Goal: Navigation & Orientation: Find specific page/section

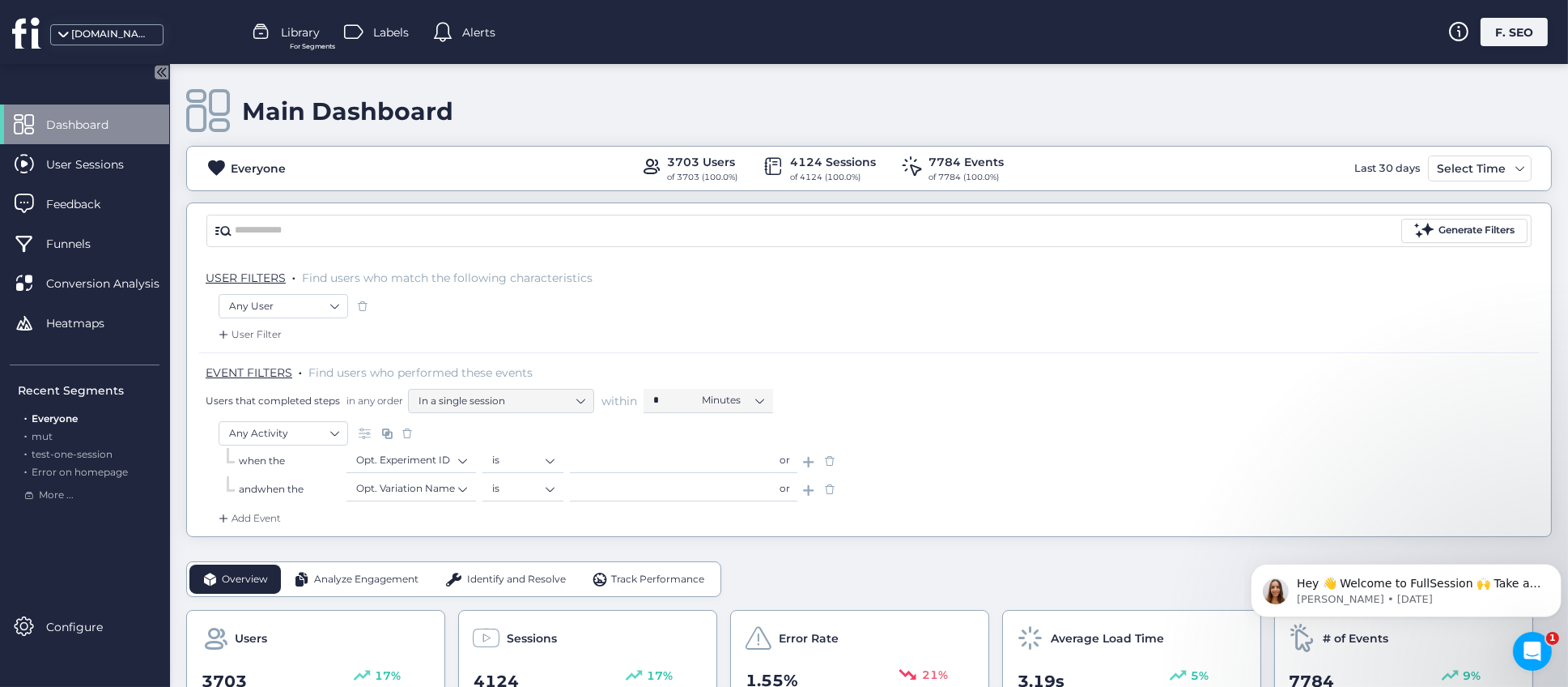
click at [795, 100] on div "Main Dashboard" at bounding box center [869, 111] width 1366 height 46
click at [841, 106] on div "Main Dashboard" at bounding box center [869, 111] width 1366 height 46
click at [790, 97] on div "Main Dashboard" at bounding box center [869, 111] width 1366 height 46
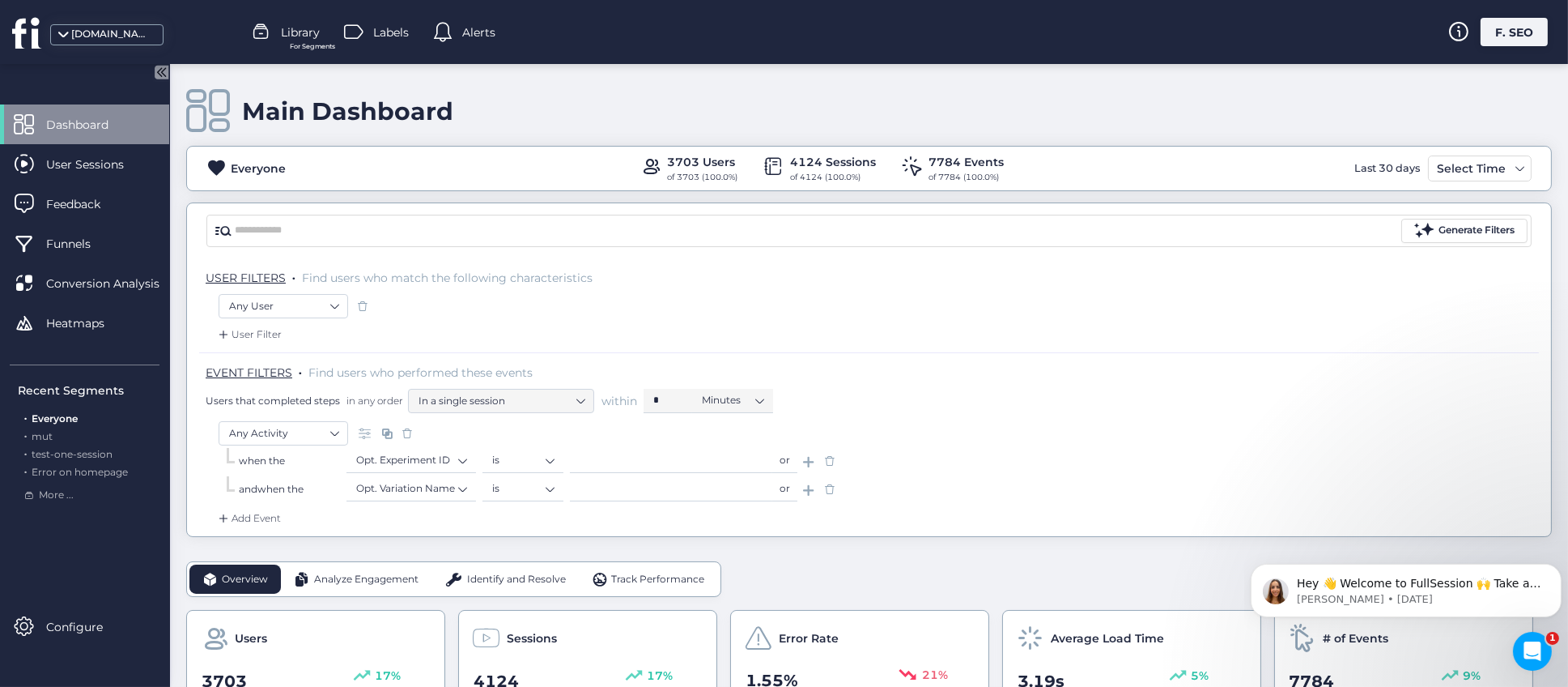
click at [916, 464] on div "when the Opt. Experiment ID is or" at bounding box center [870, 463] width 1301 height 28
click at [825, 313] on div "Any User" at bounding box center [870, 307] width 1301 height 27
click at [584, 266] on div "USER FILTERS . Find users who match the following characteristics" at bounding box center [870, 276] width 1340 height 35
click at [182, 224] on div "Main Dashboard Everyone 3703 Users of 3703 (100.0%) 4124 Sessions of 4124 (100.…" at bounding box center [870, 374] width 1398 height 623
drag, startPoint x: 181, startPoint y: 260, endPoint x: 178, endPoint y: 308, distance: 48.1
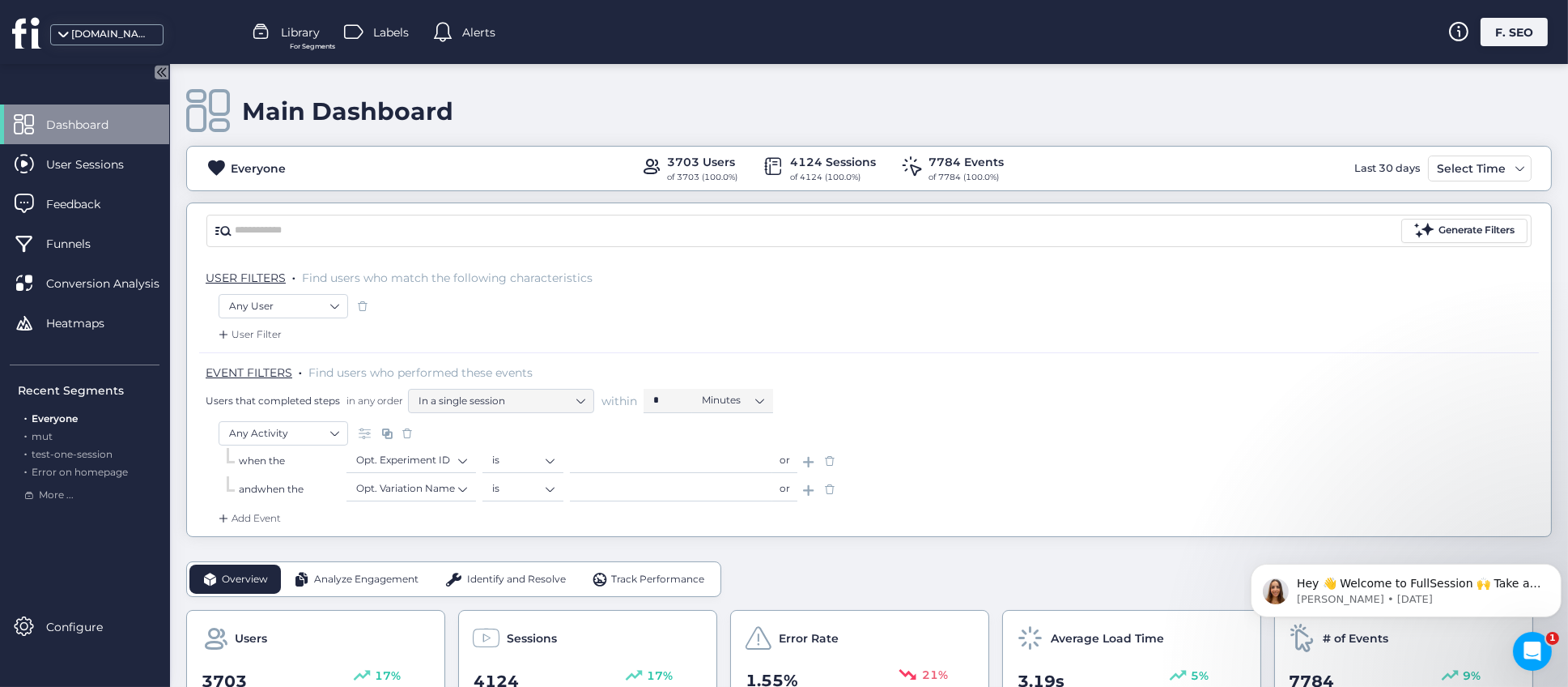
click at [180, 276] on div "Main Dashboard Everyone 3703 Users of 3703 (100.0%) 4124 Sessions of 4124 (100.…" at bounding box center [870, 374] width 1398 height 623
click at [179, 329] on div "Main Dashboard Everyone 3703 Users of 3703 (100.0%) 4124 Sessions of 4124 (100.…" at bounding box center [870, 374] width 1398 height 623
drag, startPoint x: 181, startPoint y: 457, endPoint x: 181, endPoint y: 489, distance: 32.0
click at [181, 479] on div "Main Dashboard Everyone 3703 Users of 3703 (100.0%) 4124 Sessions of 4124 (100.…" at bounding box center [870, 374] width 1398 height 623
click at [178, 411] on div "Main Dashboard Everyone 3703 Users of 3703 (100.0%) 4124 Sessions of 4124 (100.…" at bounding box center [870, 374] width 1398 height 623
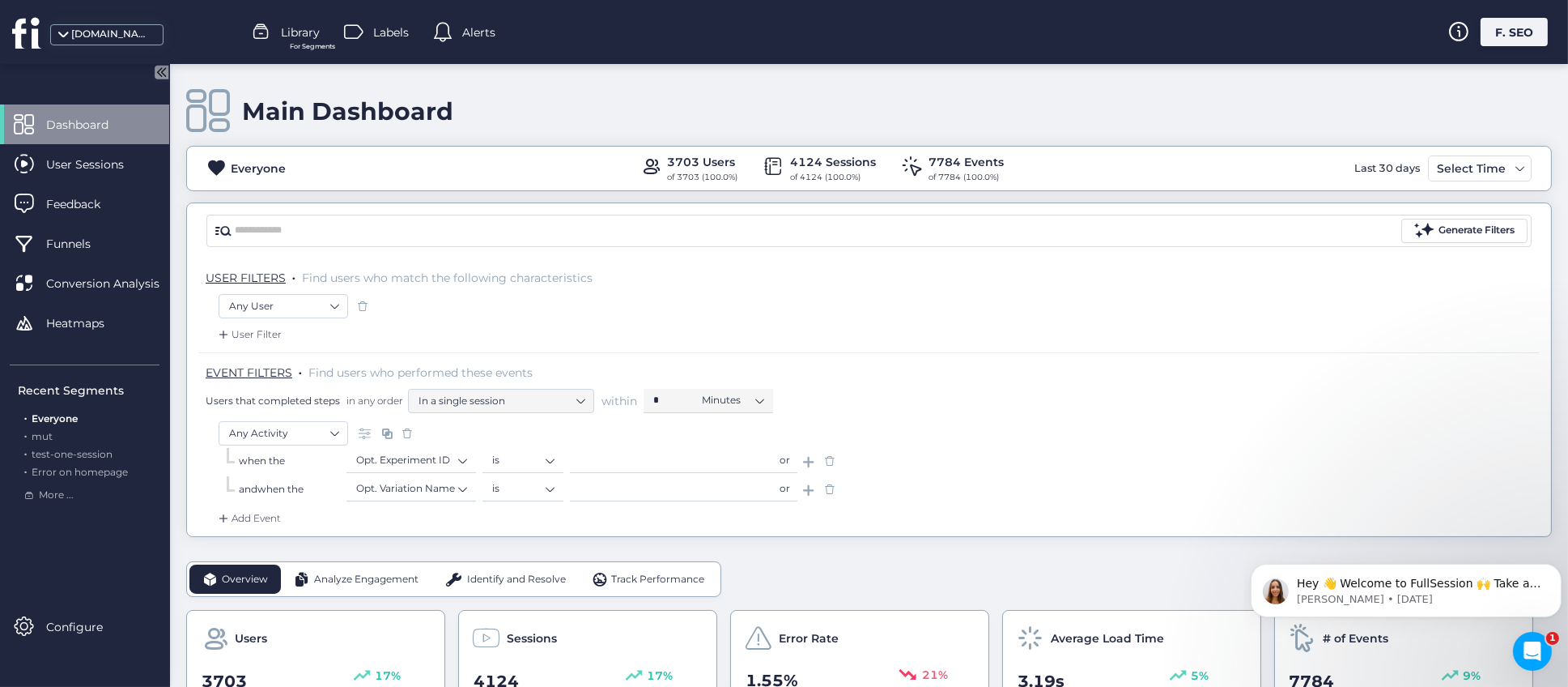
click at [712, 113] on div "Main Dashboard" at bounding box center [869, 111] width 1366 height 46
click at [800, 100] on div "Main Dashboard" at bounding box center [869, 111] width 1366 height 46
click at [506, 232] on input "text" at bounding box center [817, 231] width 1164 height 25
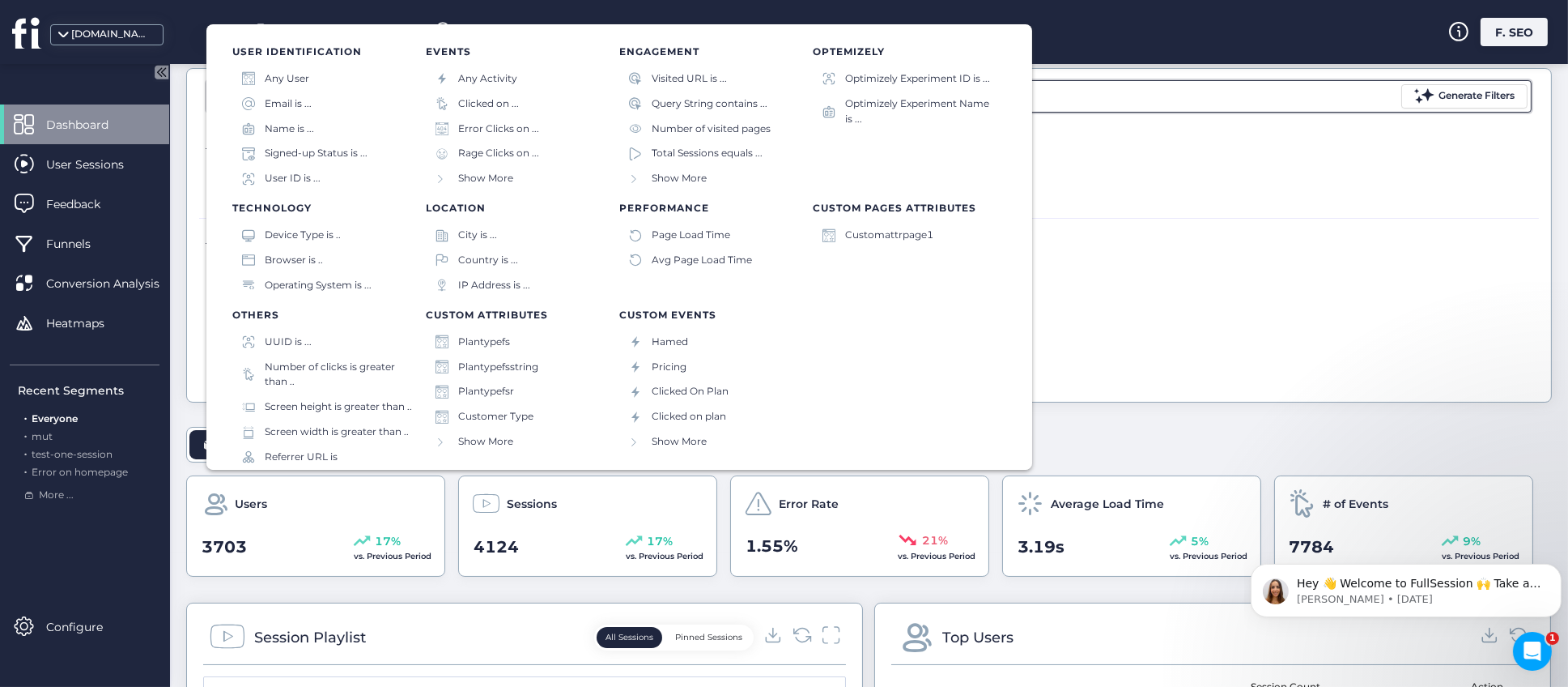
scroll to position [243, 0]
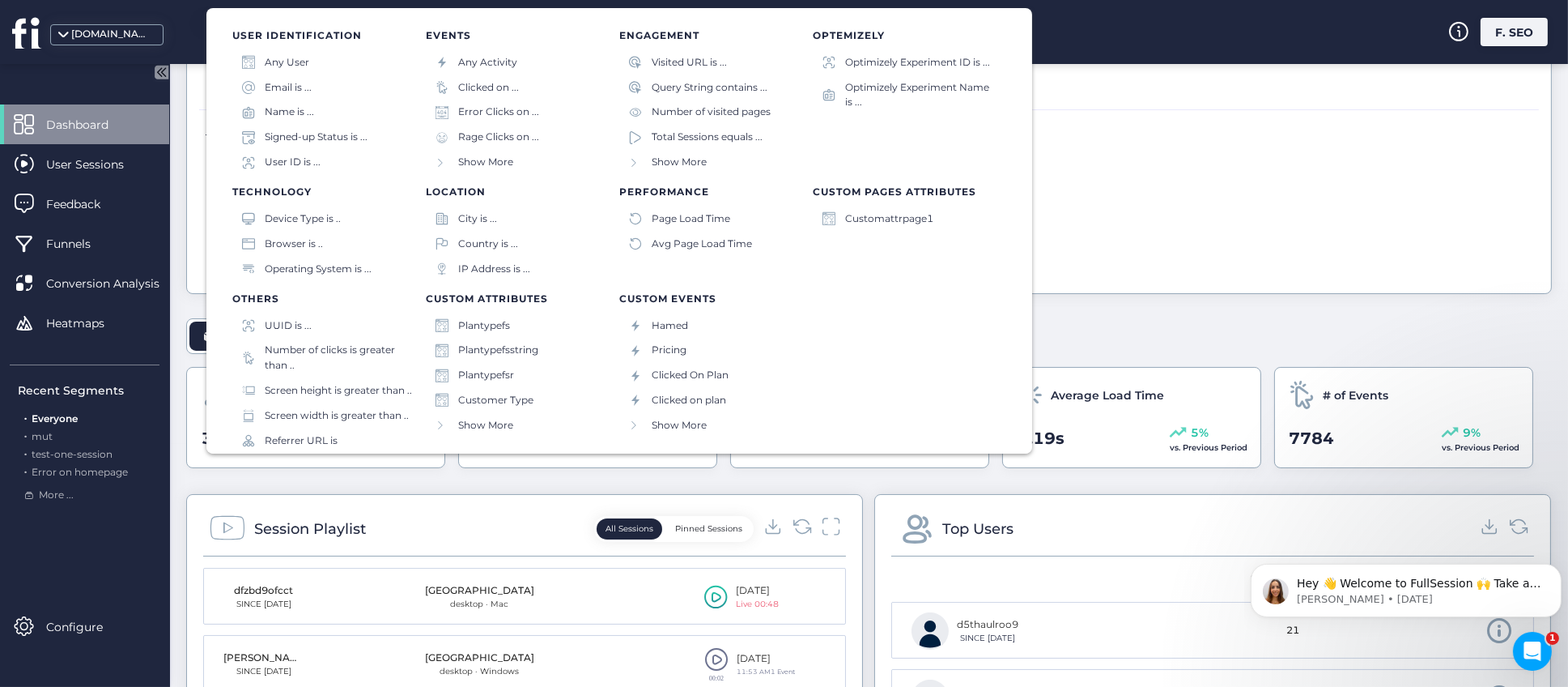
click at [1162, 208] on div "when the Opt. Experiment ID is or" at bounding box center [870, 220] width 1301 height 28
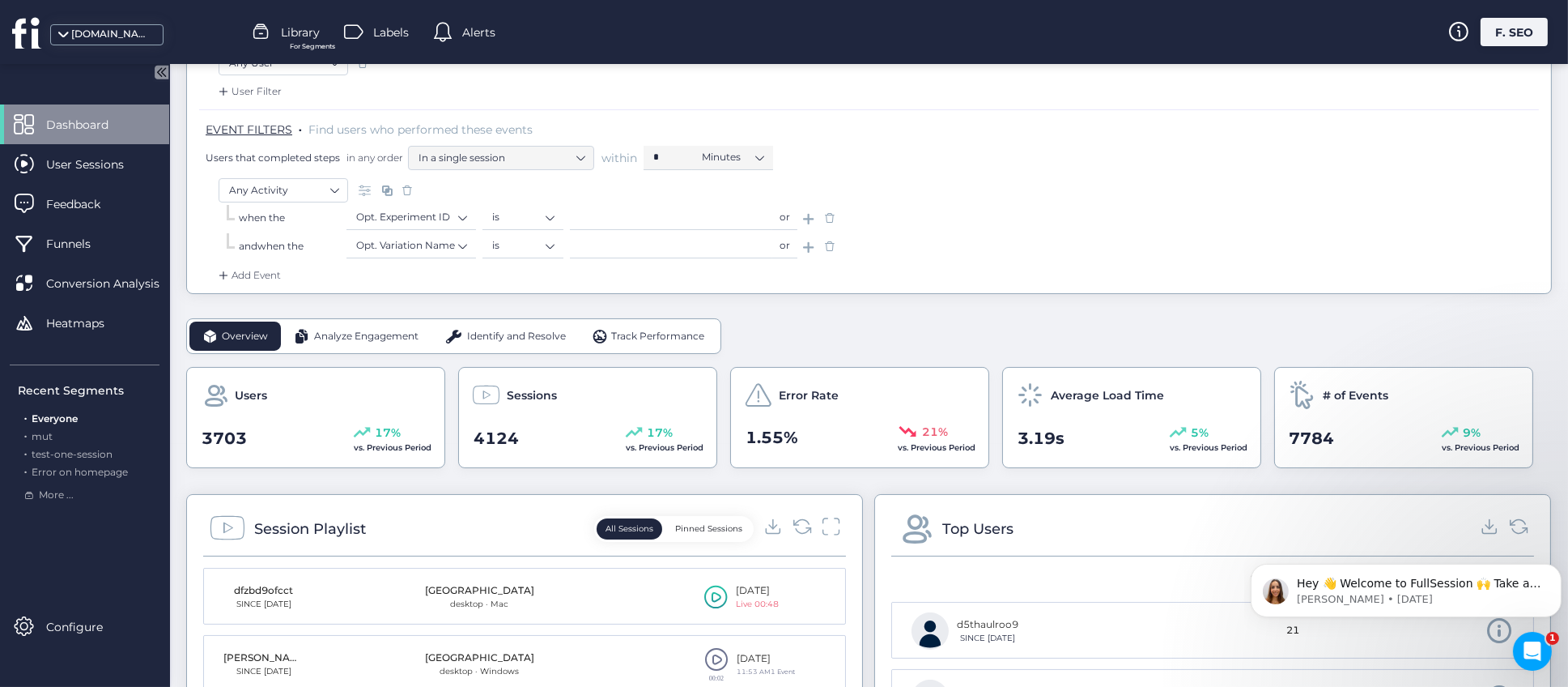
click at [635, 434] on span at bounding box center [634, 432] width 16 height 10
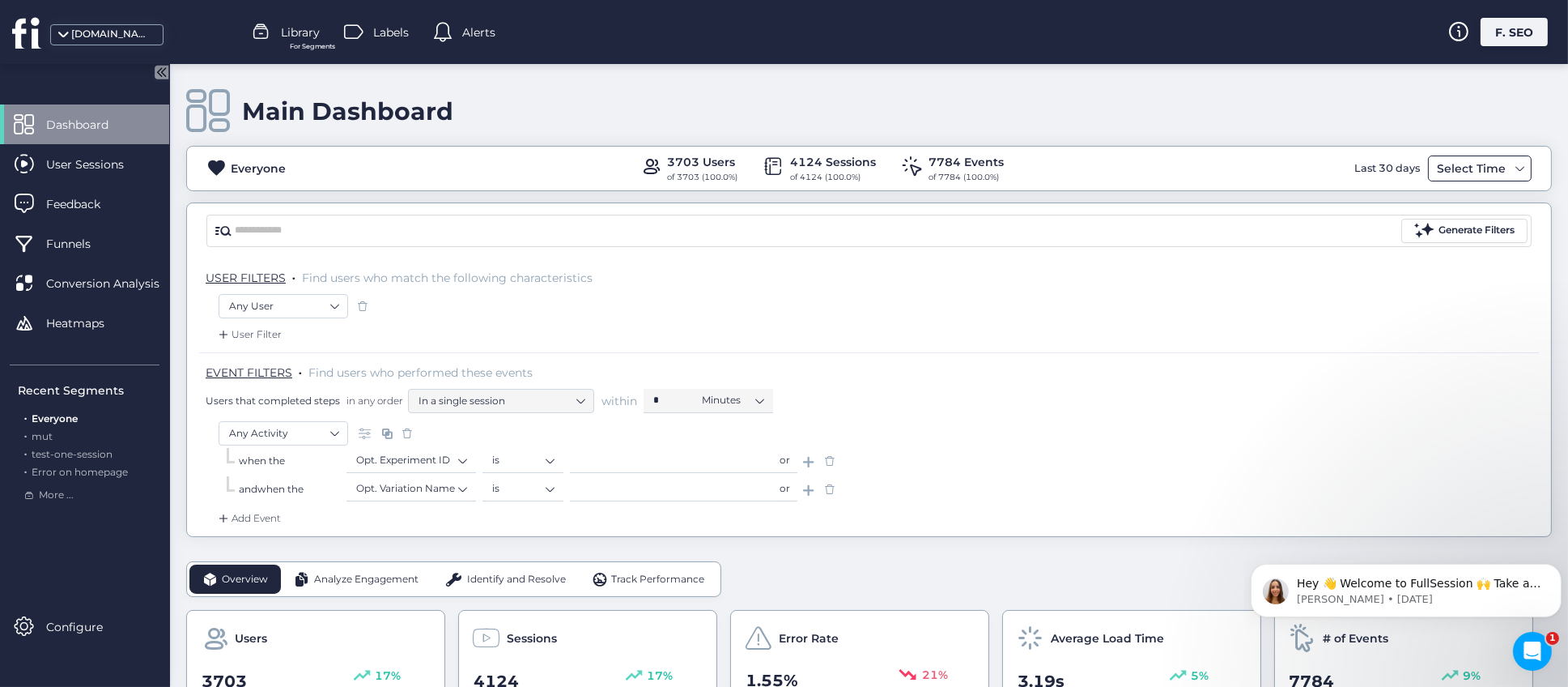
click at [1514, 170] on span at bounding box center [1520, 168] width 13 height 13
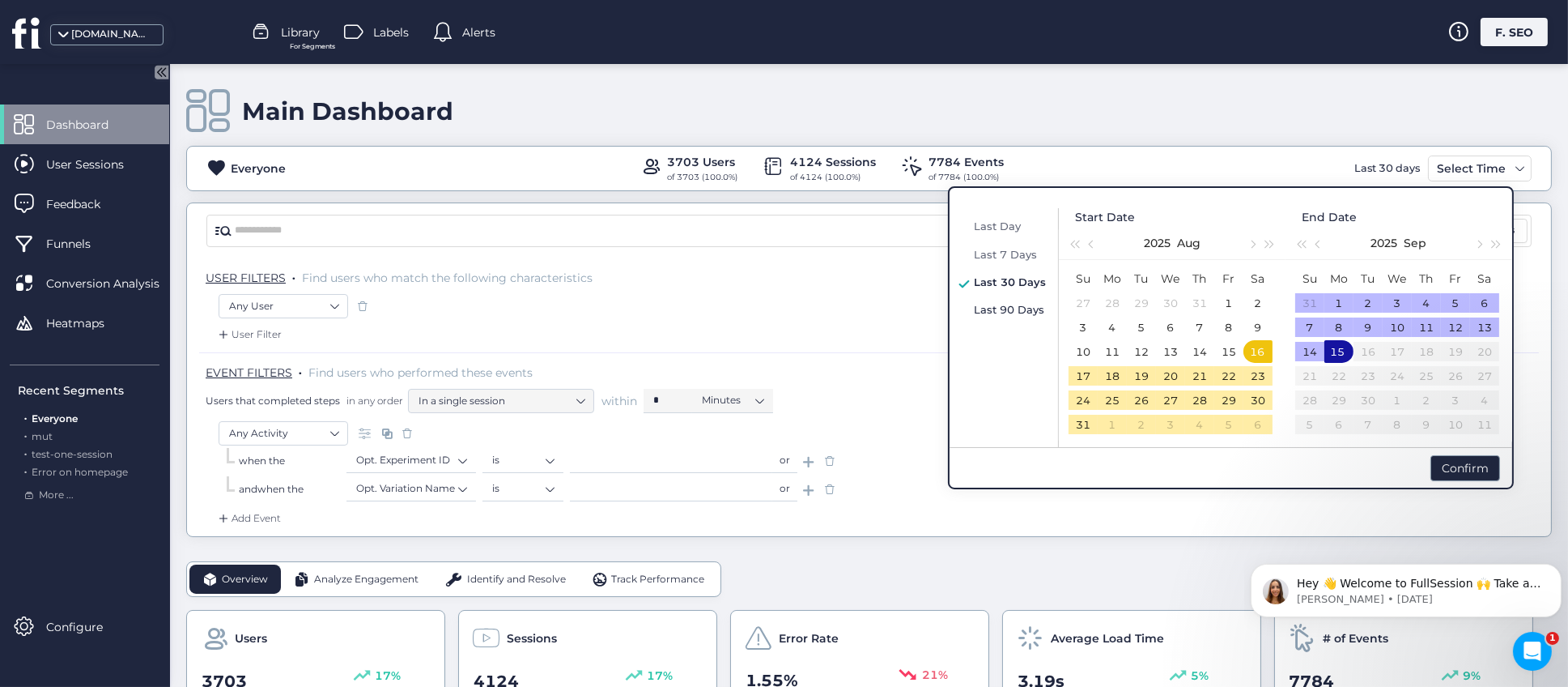
click at [1000, 307] on span "Last 90 Days" at bounding box center [1009, 309] width 71 height 13
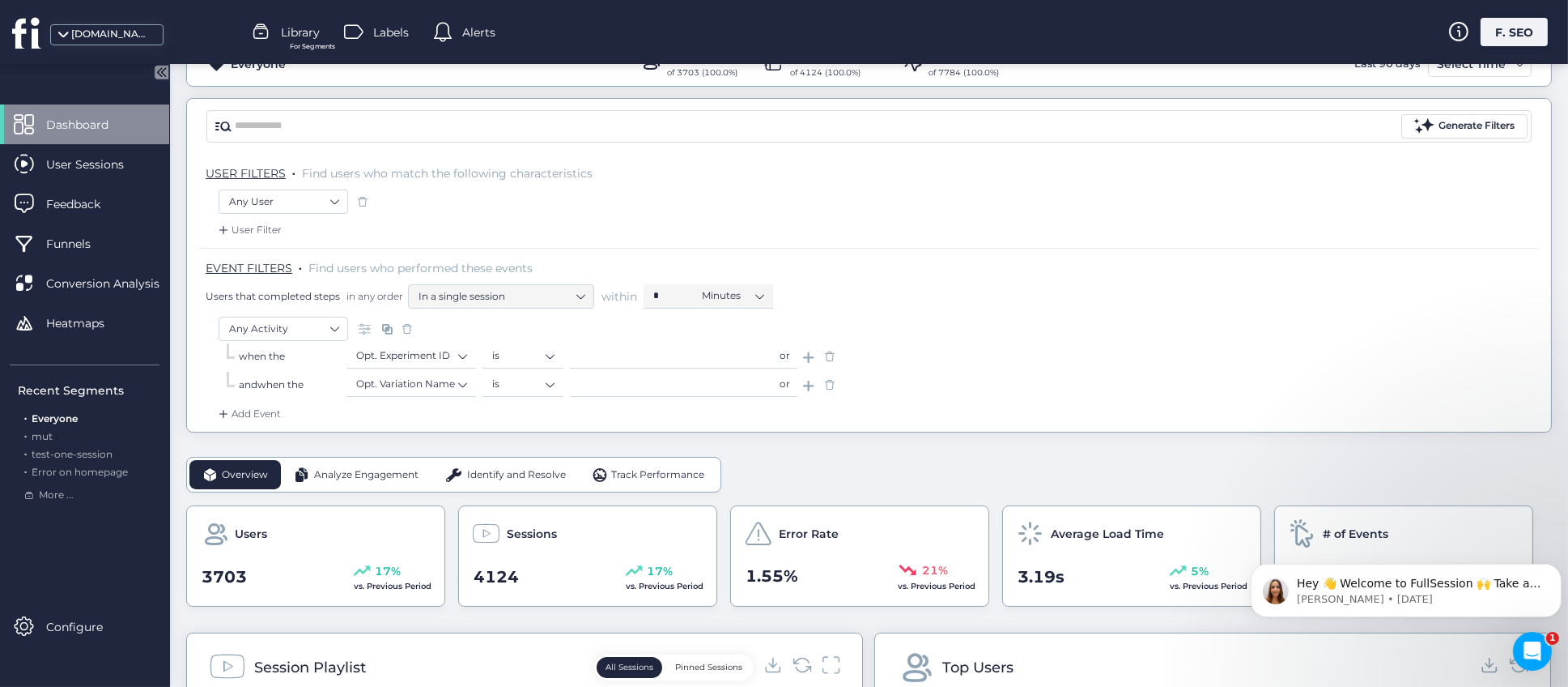
scroll to position [243, 0]
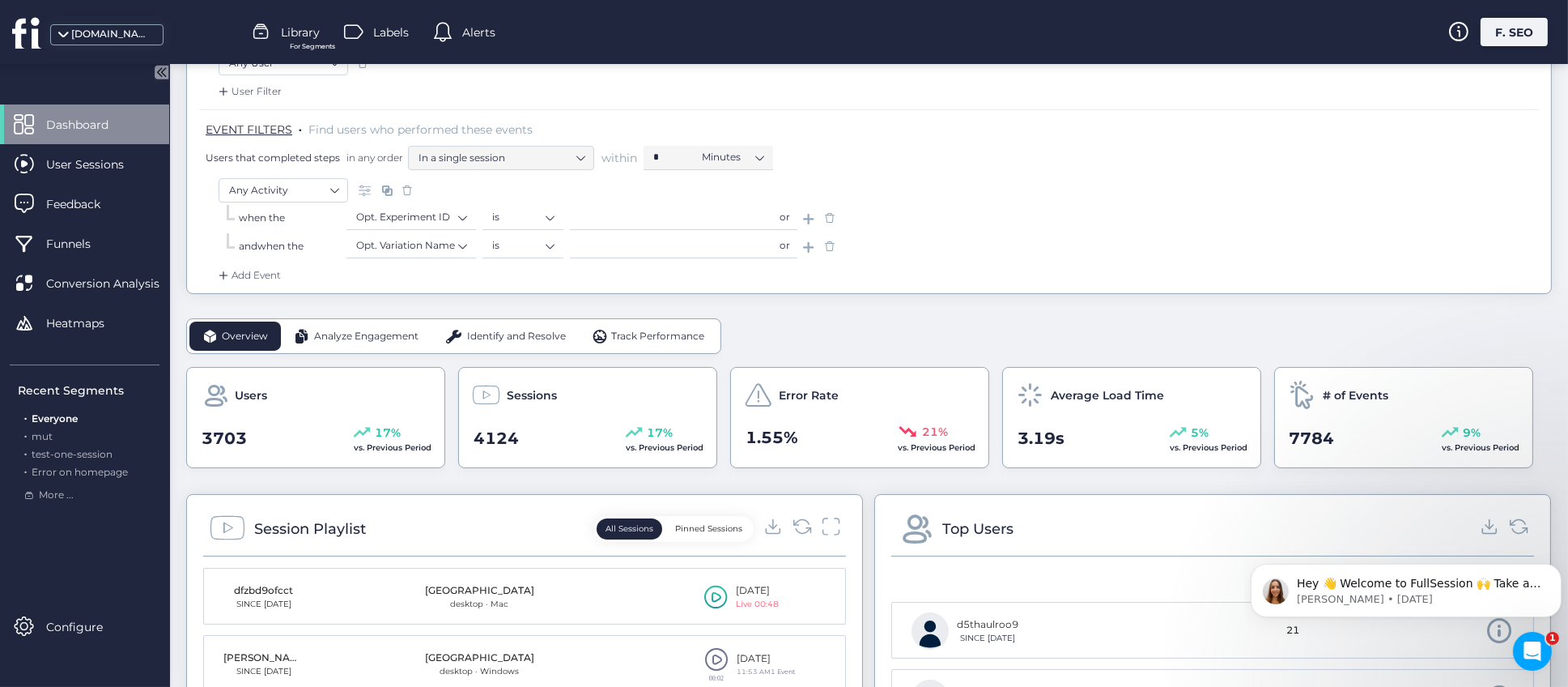
click at [357, 335] on span "Analyze Engagement" at bounding box center [366, 336] width 104 height 15
